Goal: Navigation & Orientation: Find specific page/section

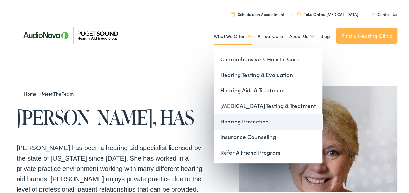
click at [232, 118] on link "Hearing Protection" at bounding box center [268, 121] width 109 height 16
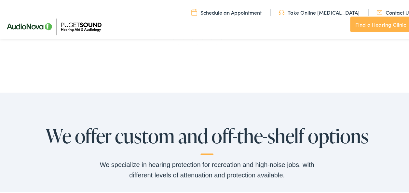
scroll to position [390, 0]
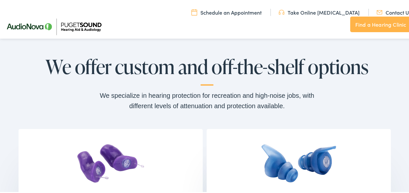
click at [23, 28] on img at bounding box center [53, 26] width 107 height 38
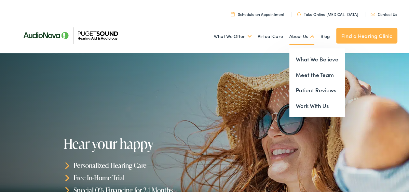
click at [303, 39] on link "About Us" at bounding box center [301, 35] width 25 height 24
click at [314, 74] on link "Meet the Team" at bounding box center [317, 74] width 56 height 16
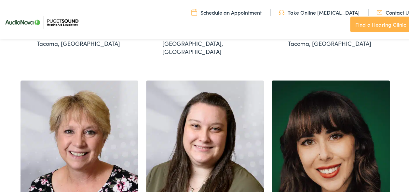
scroll to position [715, 0]
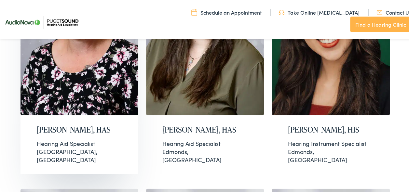
click at [51, 124] on h2 "[PERSON_NAME], HAS" at bounding box center [80, 128] width 86 height 9
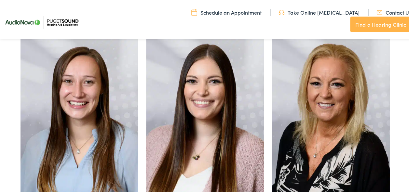
scroll to position [163, 0]
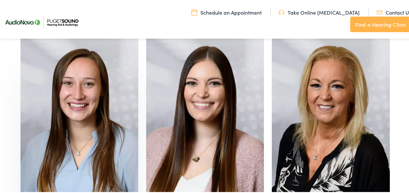
click at [86, 115] on img at bounding box center [79, 115] width 118 height 165
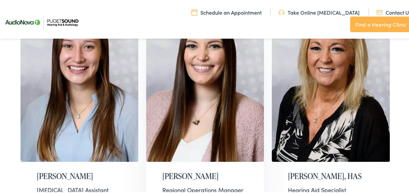
scroll to position [228, 0]
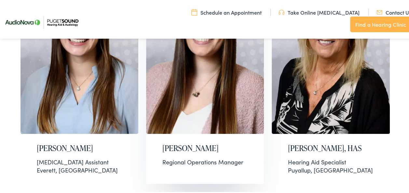
click at [196, 74] on img at bounding box center [205, 49] width 118 height 165
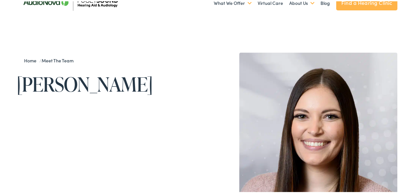
scroll to position [33, 0]
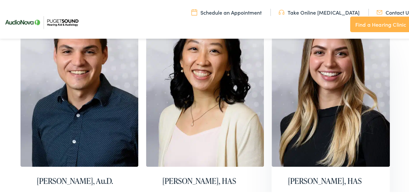
scroll to position [423, 0]
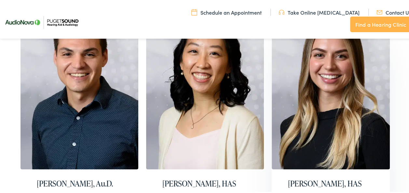
click at [338, 79] on img at bounding box center [331, 85] width 118 height 165
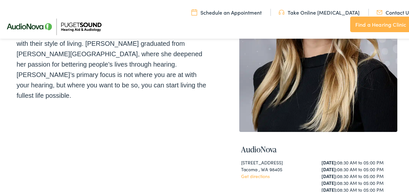
scroll to position [260, 0]
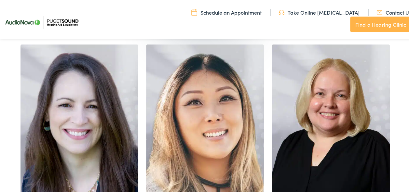
scroll to position [878, 0]
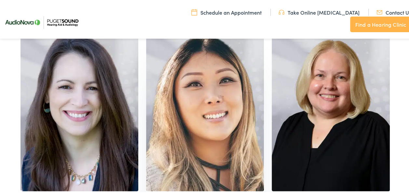
click at [209, 118] on img at bounding box center [205, 107] width 118 height 165
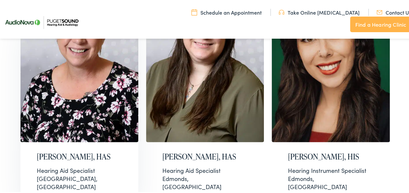
scroll to position [715, 0]
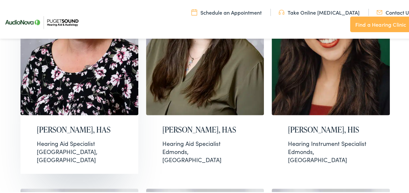
click at [74, 63] on img at bounding box center [79, 31] width 118 height 165
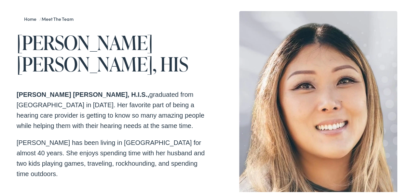
scroll to position [65, 0]
